Goal: Transaction & Acquisition: Purchase product/service

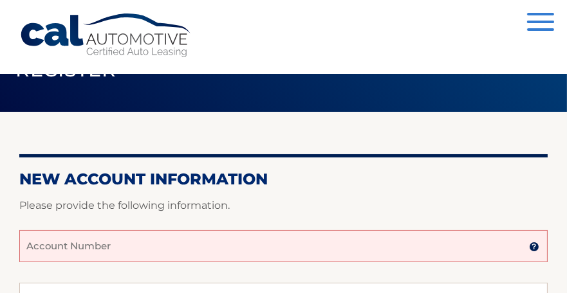
scroll to position [118, 0]
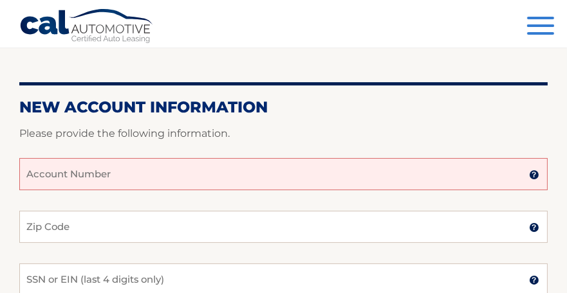
click at [205, 179] on input "Account Number" at bounding box center [283, 174] width 528 height 32
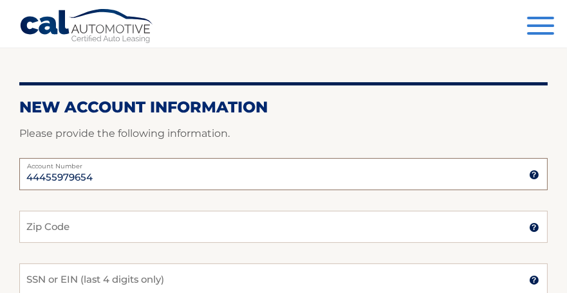
type input "44455979654"
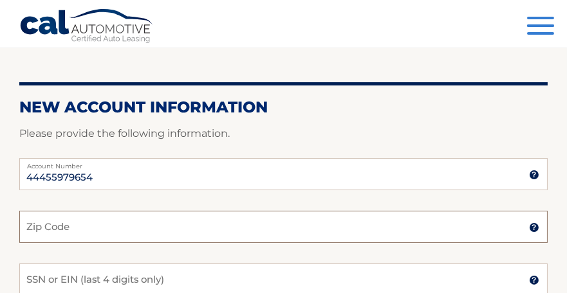
click at [158, 228] on input "Zip Code" at bounding box center [283, 227] width 528 height 32
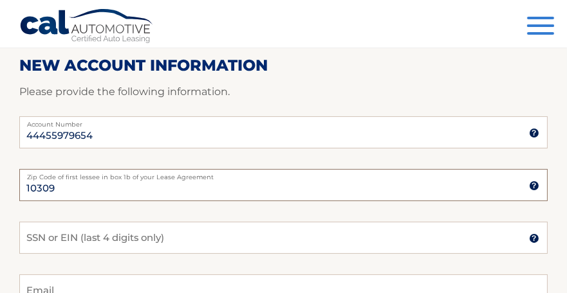
scroll to position [183, 0]
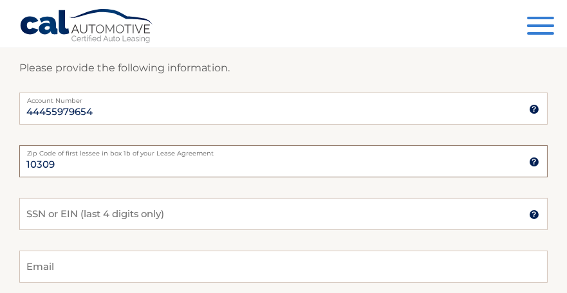
type input "10309"
click at [206, 215] on input "SSN or EIN (last 4 digits only)" at bounding box center [283, 214] width 528 height 32
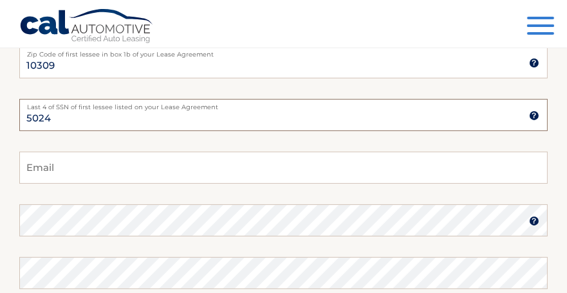
scroll to position [284, 0]
type input "5024"
click at [187, 170] on input "Email" at bounding box center [283, 166] width 528 height 32
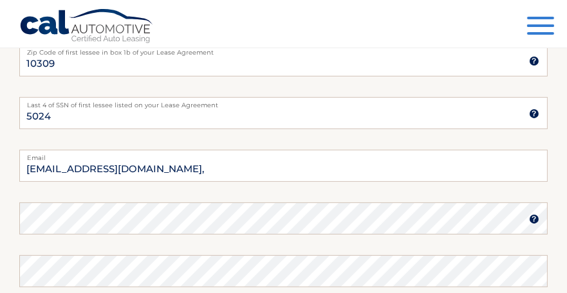
click at [172, 170] on input "bucksi5@aol.co," at bounding box center [283, 166] width 528 height 32
type input "bucksi5@aol.com"
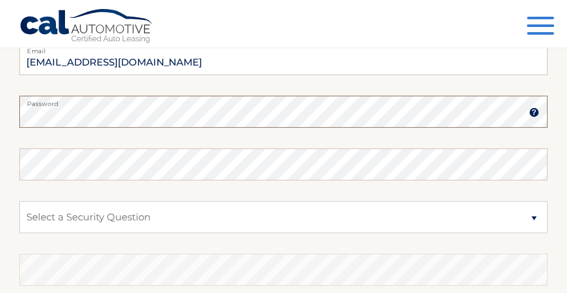
scroll to position [394, 0]
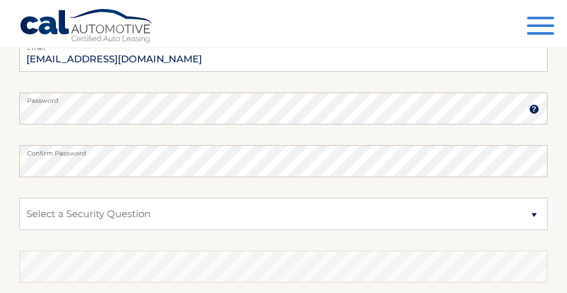
click at [530, 97] on label "Password" at bounding box center [283, 98] width 528 height 10
click at [532, 110] on img at bounding box center [534, 109] width 10 height 10
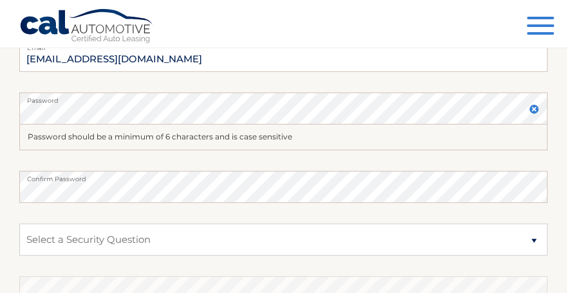
click at [510, 176] on label "Confirm Password" at bounding box center [283, 176] width 528 height 10
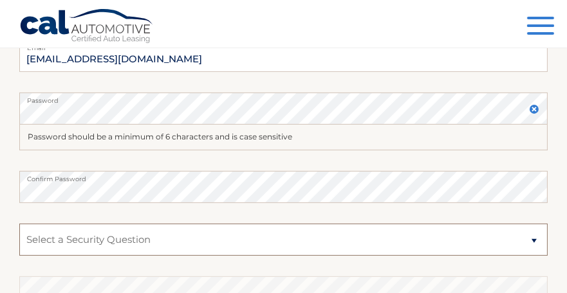
click at [346, 227] on select "Select a Security Question What was the name of your elementary school? What is…" at bounding box center [283, 240] width 528 height 32
select select "4"
click at [19, 224] on select "Select a Security Question What was the name of your elementary school? What is…" at bounding box center [283, 240] width 528 height 32
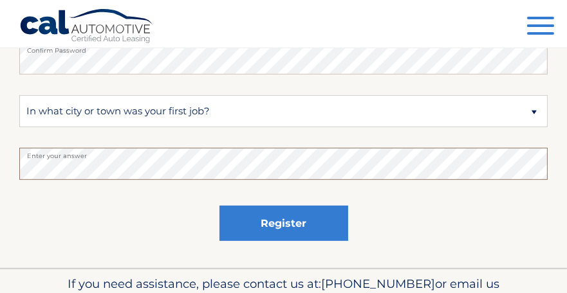
scroll to position [524, 0]
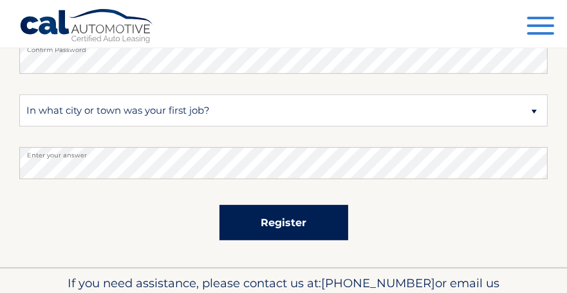
click at [285, 224] on button "Register" at bounding box center [283, 222] width 129 height 35
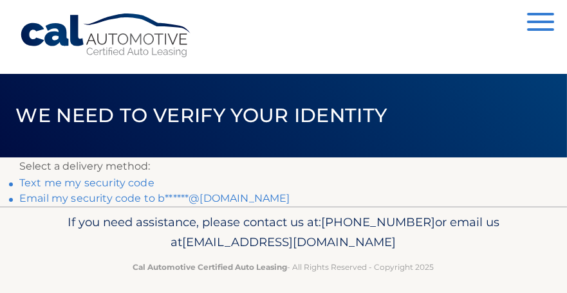
scroll to position [10, 0]
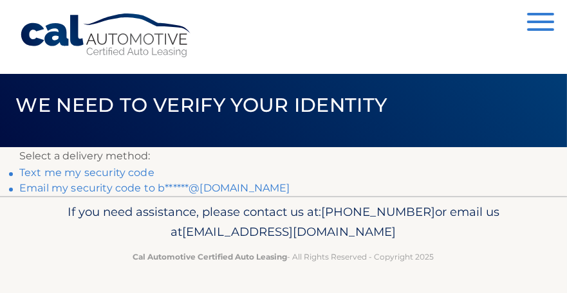
click at [143, 191] on link "Email my security code to b******@aol.com" at bounding box center [154, 188] width 271 height 12
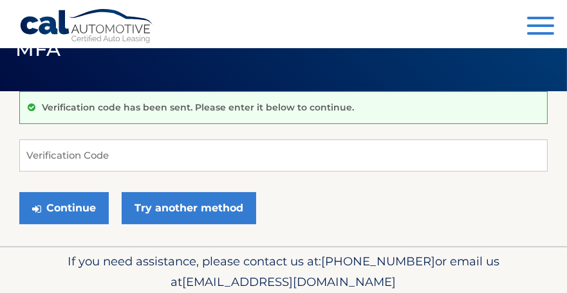
scroll to position [51, 0]
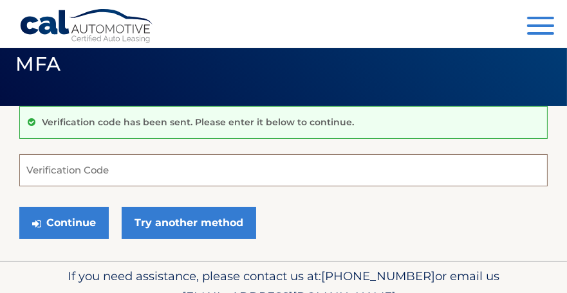
click at [209, 172] on input "Verification Code" at bounding box center [283, 170] width 528 height 32
type input "377031"
click at [81, 224] on button "Continue" at bounding box center [63, 223] width 89 height 32
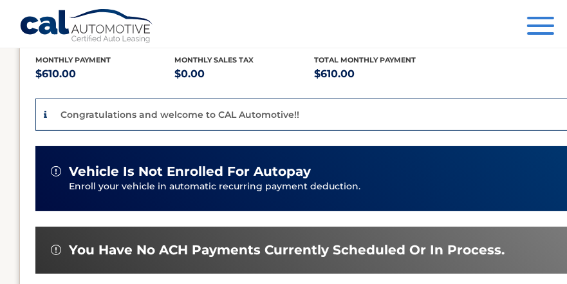
scroll to position [277, 0]
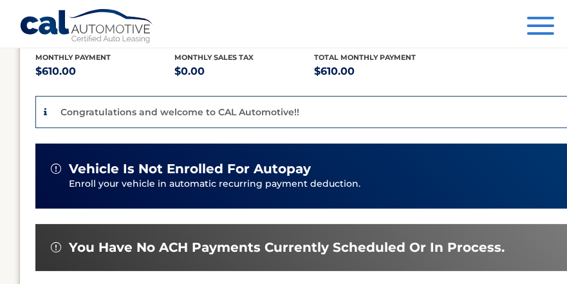
click at [311, 179] on p "Enroll your vehicle in automatic recurring payment deduction." at bounding box center [318, 184] width 499 height 14
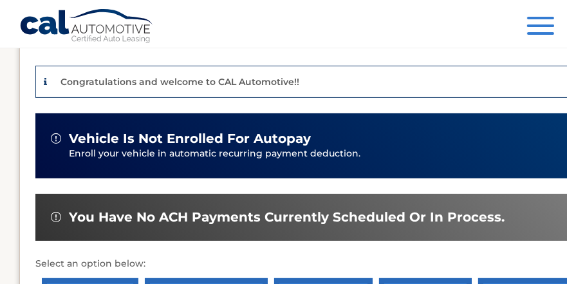
scroll to position [306, 0]
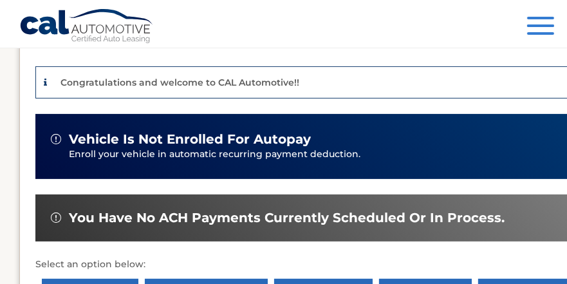
click at [307, 158] on p "Enroll your vehicle in automatic recurring payment deduction." at bounding box center [318, 154] width 499 height 14
click at [69, 145] on span "vehicle is not enrolled for autopay" at bounding box center [190, 139] width 242 height 16
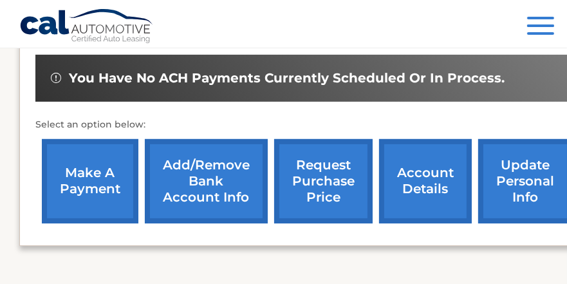
scroll to position [446, 0]
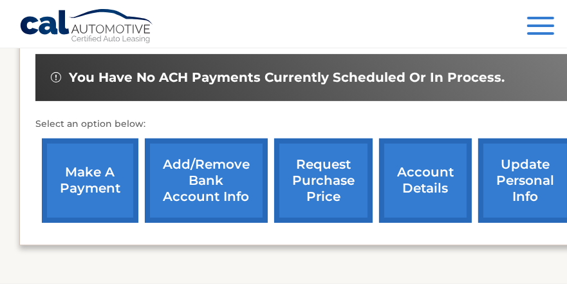
click at [225, 185] on link "Add/Remove bank account info" at bounding box center [206, 180] width 123 height 84
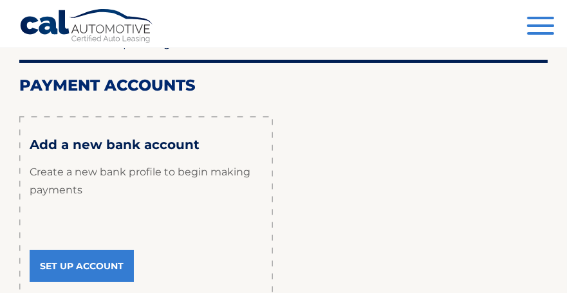
scroll to position [146, 0]
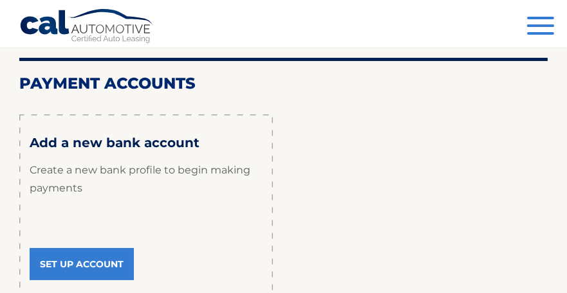
click at [104, 265] on link "Set Up Account" at bounding box center [82, 264] width 104 height 32
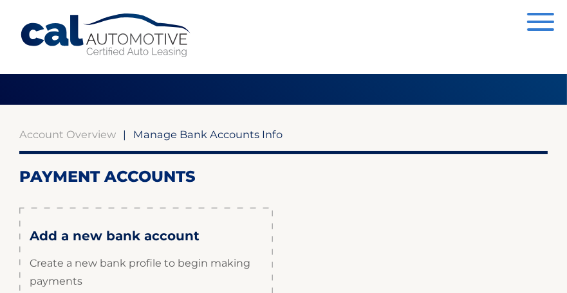
scroll to position [32, 0]
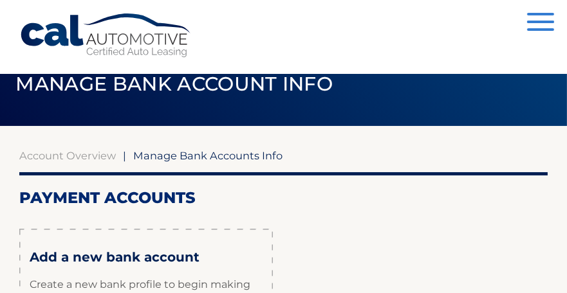
click at [88, 156] on link "Account Overview" at bounding box center [67, 155] width 96 height 13
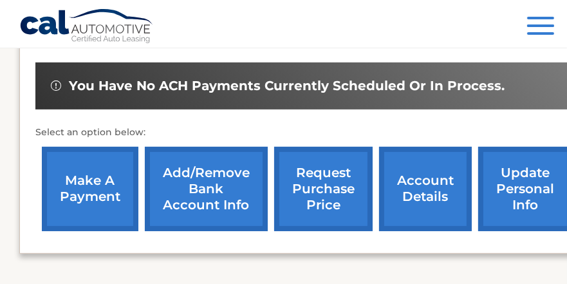
scroll to position [440, 0]
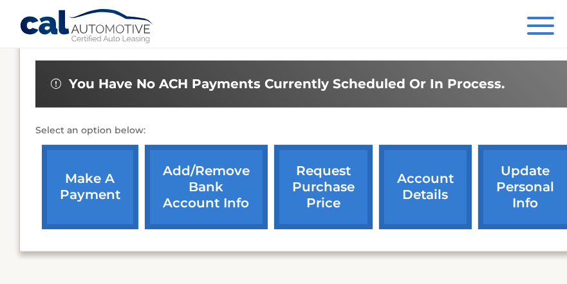
click at [95, 190] on link "make a payment" at bounding box center [90, 187] width 96 height 84
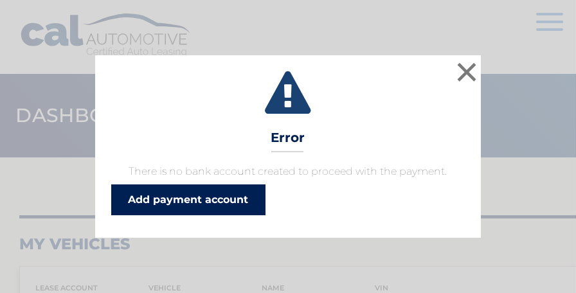
click at [227, 201] on link "Add payment account" at bounding box center [188, 200] width 154 height 31
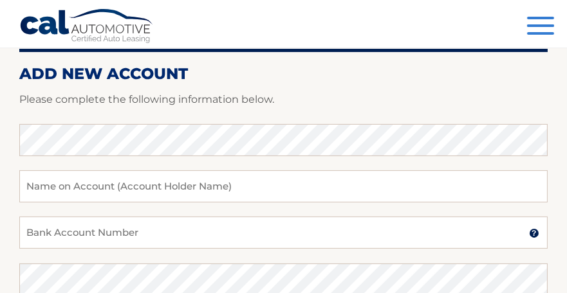
scroll to position [156, 0]
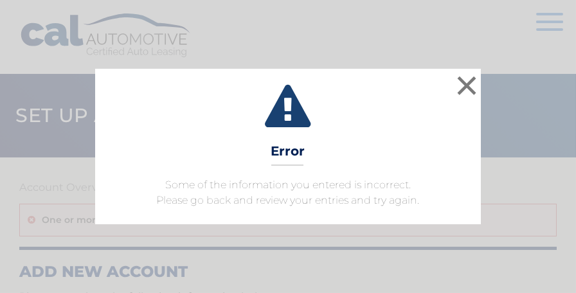
click at [456, 89] on button "×" at bounding box center [467, 86] width 26 height 26
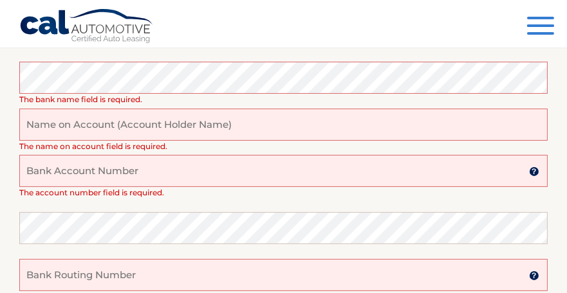
scroll to position [230, 0]
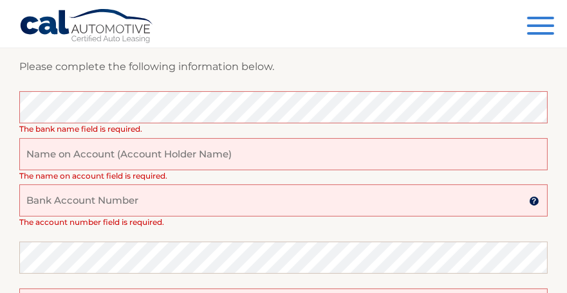
click at [246, 147] on input "text" at bounding box center [283, 154] width 528 height 32
type input "[PERSON_NAME]"
click at [221, 205] on input "Bank Account Number" at bounding box center [283, 201] width 528 height 32
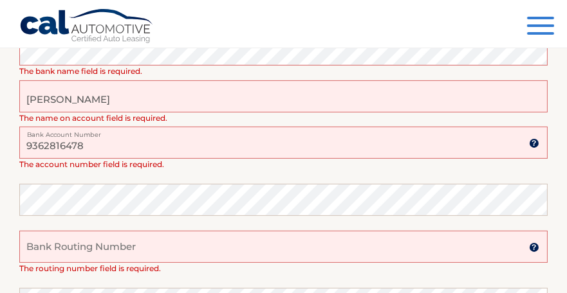
scroll to position [293, 0]
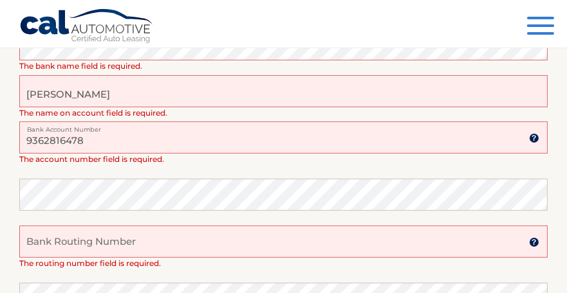
type input "9362816478"
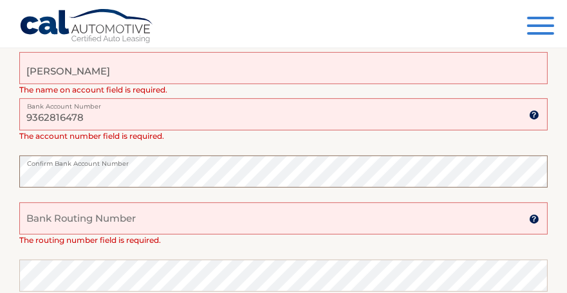
scroll to position [318, 0]
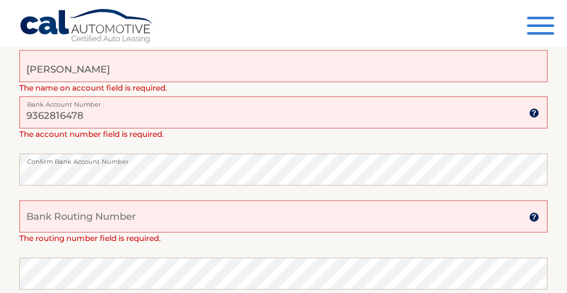
click at [226, 209] on input "Bank Routing Number" at bounding box center [283, 217] width 528 height 32
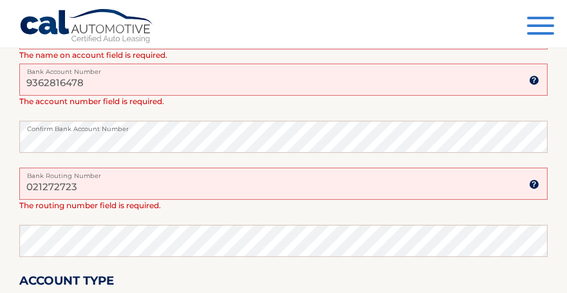
scroll to position [361, 0]
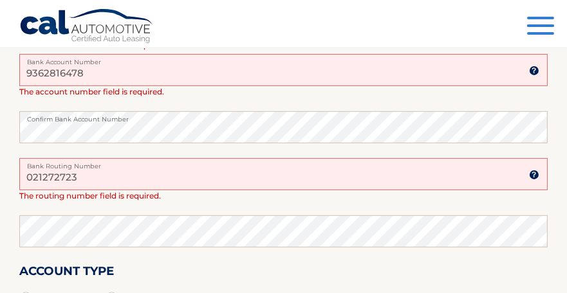
type input "021272723"
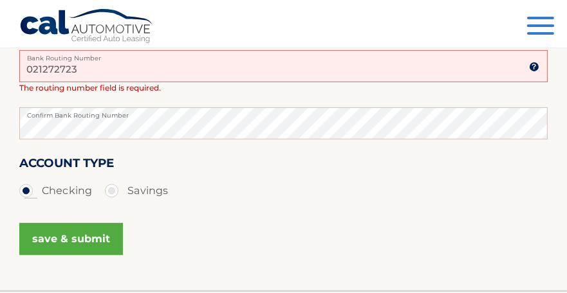
scroll to position [474, 0]
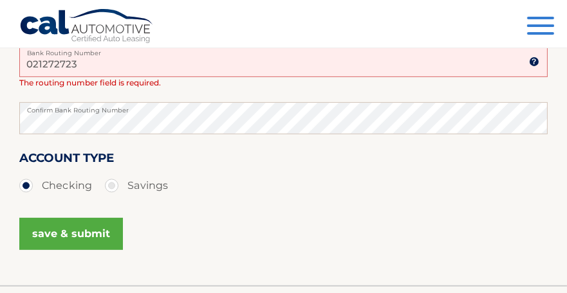
click at [90, 232] on button "save & submit" at bounding box center [71, 234] width 104 height 32
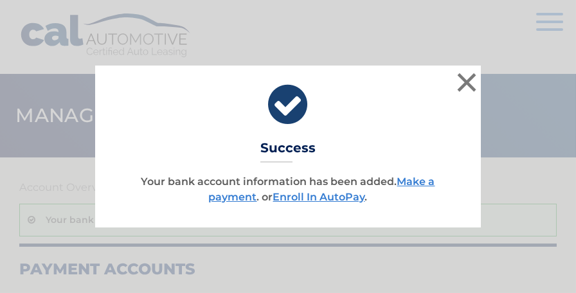
click at [459, 83] on button "×" at bounding box center [467, 82] width 26 height 26
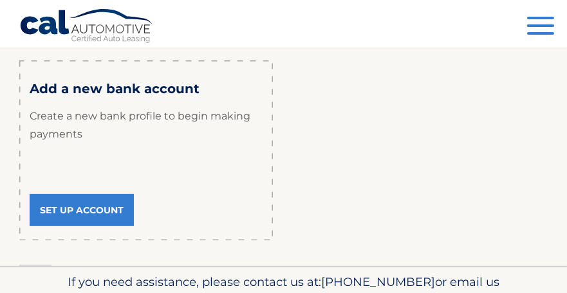
scroll to position [480, 0]
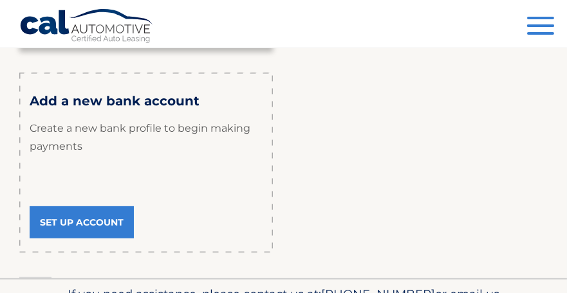
click at [113, 223] on link "Set Up Account" at bounding box center [82, 222] width 104 height 32
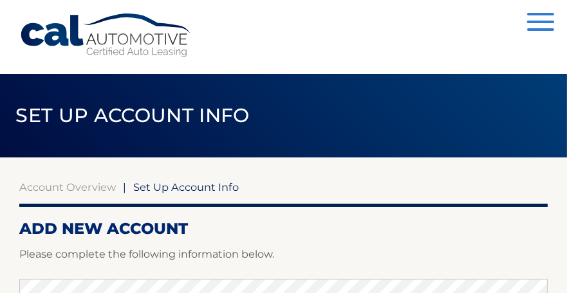
click at [535, 21] on span "button" at bounding box center [540, 22] width 27 height 3
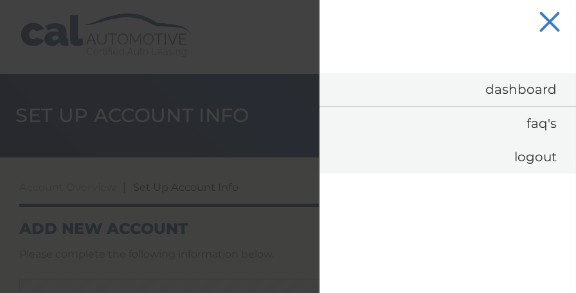
click at [550, 21] on span "button" at bounding box center [549, 22] width 21 height 21
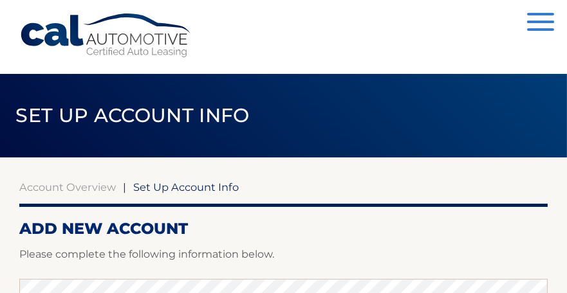
click at [93, 190] on link "Account Overview" at bounding box center [67, 187] width 96 height 13
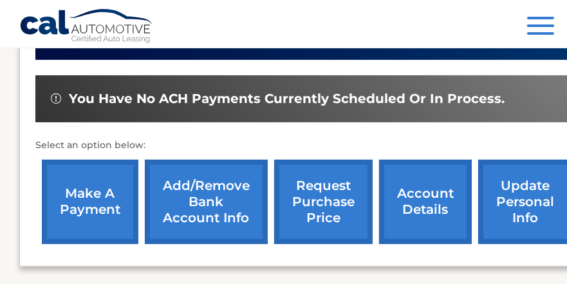
scroll to position [437, 0]
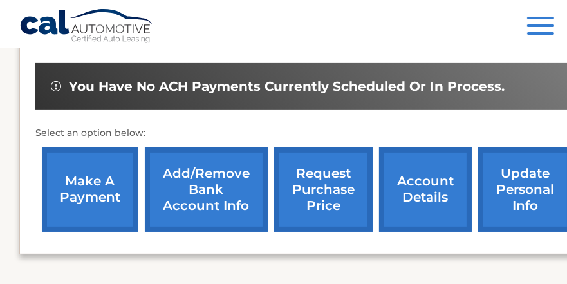
click at [105, 197] on link "make a payment" at bounding box center [90, 189] width 96 height 84
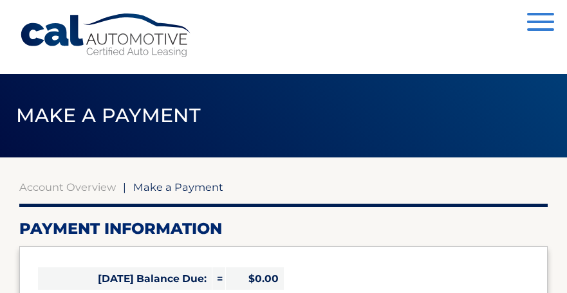
select select "MTBlMDI3ZjEtY2NmMi00M2JlLThhMDItNTQ5NWY0OGQxMGY1"
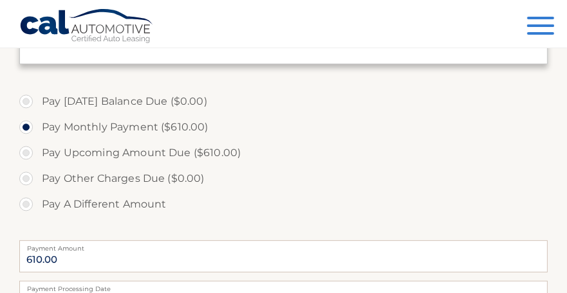
scroll to position [355, 0]
click at [26, 154] on label "Pay Upcoming Amount Due ($610.00)" at bounding box center [283, 155] width 528 height 26
click at [26, 154] on input "Pay Upcoming Amount Due ($610.00)" at bounding box center [30, 152] width 13 height 21
radio input "true"
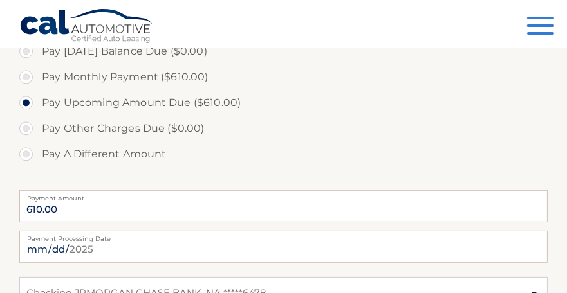
scroll to position [388, 0]
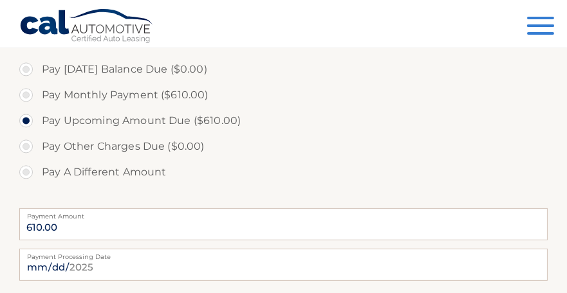
click at [26, 95] on label "Pay Monthly Payment ($610.00)" at bounding box center [283, 95] width 528 height 26
click at [26, 95] on input "Pay Monthly Payment ($610.00)" at bounding box center [30, 92] width 13 height 21
radio input "true"
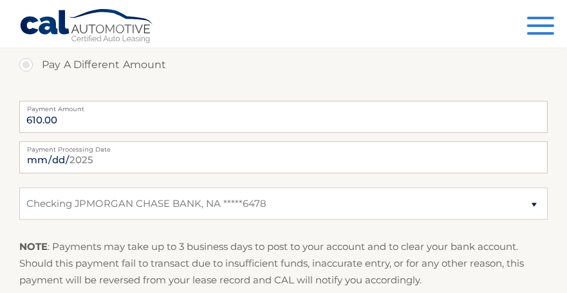
scroll to position [496, 0]
click at [462, 152] on input "[DATE]" at bounding box center [283, 158] width 528 height 32
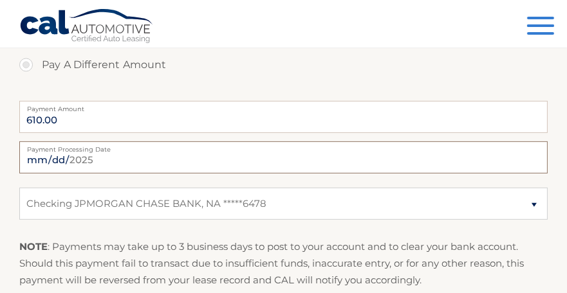
type input "[DATE]"
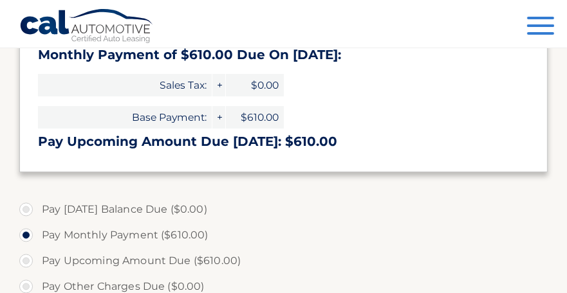
scroll to position [253, 0]
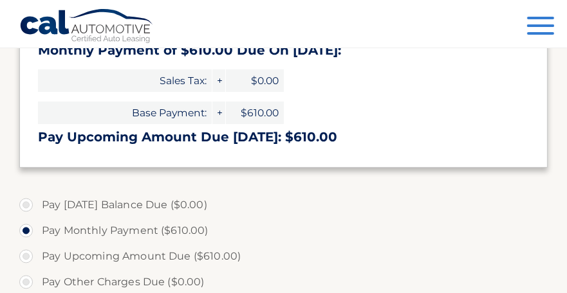
click at [29, 257] on label "Pay Upcoming Amount Due ($610.00)" at bounding box center [283, 257] width 528 height 26
click at [29, 257] on input "Pay Upcoming Amount Due ($610.00)" at bounding box center [30, 254] width 13 height 21
radio input "true"
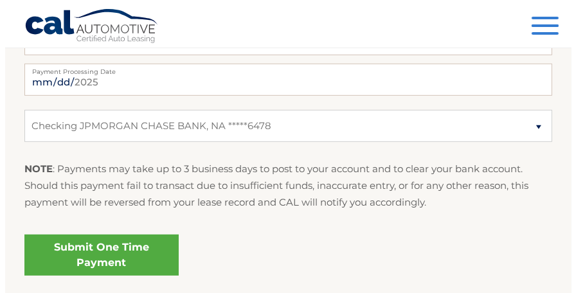
scroll to position [575, 0]
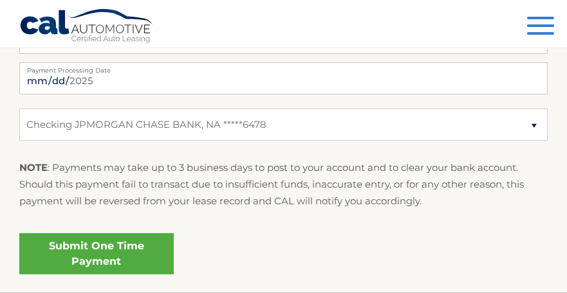
click at [124, 255] on link "Submit One Time Payment" at bounding box center [96, 253] width 154 height 41
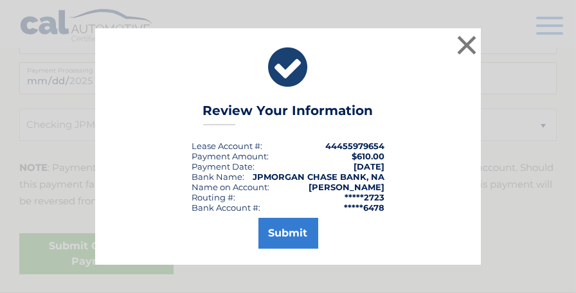
click at [288, 228] on button "Submit" at bounding box center [289, 233] width 60 height 31
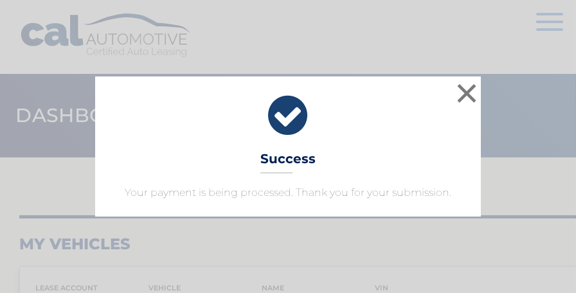
click at [463, 100] on button "×" at bounding box center [467, 93] width 26 height 26
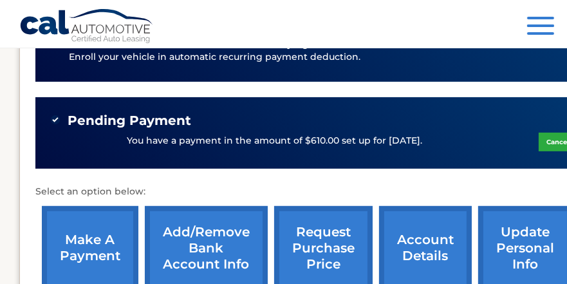
scroll to position [403, 0]
click at [203, 184] on p "Select an option below:" at bounding box center [358, 191] width 646 height 15
